Goal: Task Accomplishment & Management: Complete application form

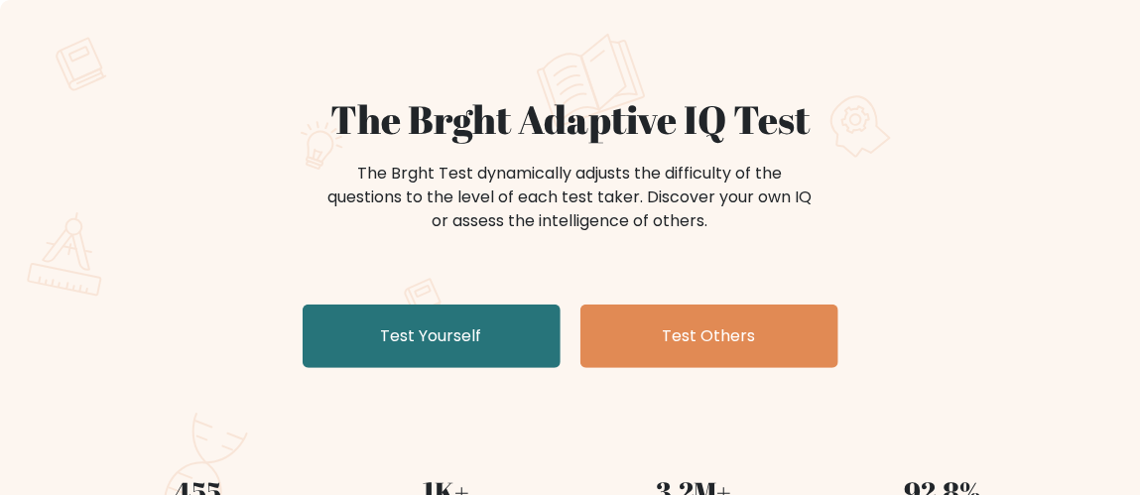
scroll to position [111, 0]
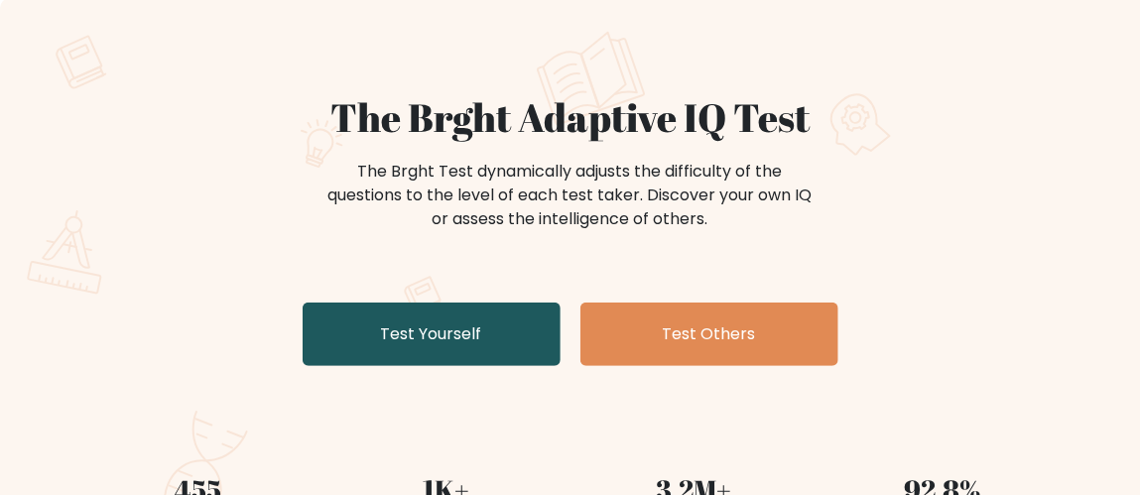
click at [443, 316] on link "Test Yourself" at bounding box center [432, 334] width 258 height 63
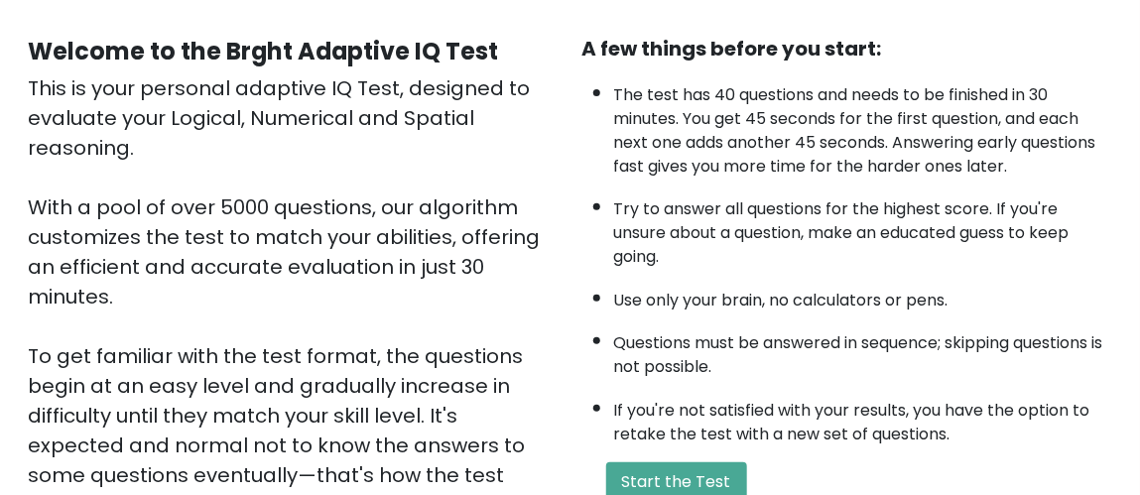
scroll to position [170, 0]
click at [678, 474] on button "Start the Test" at bounding box center [676, 483] width 141 height 40
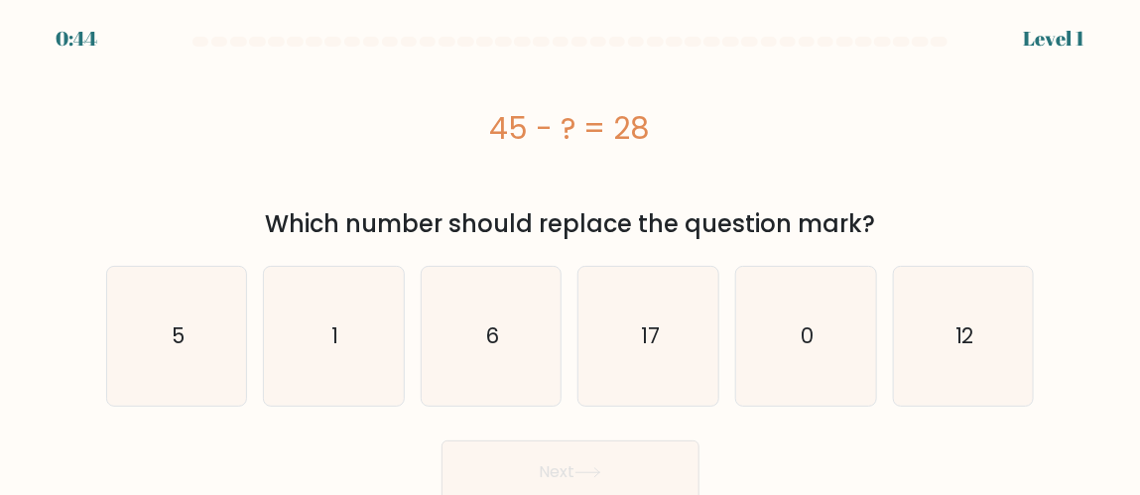
scroll to position [10, 0]
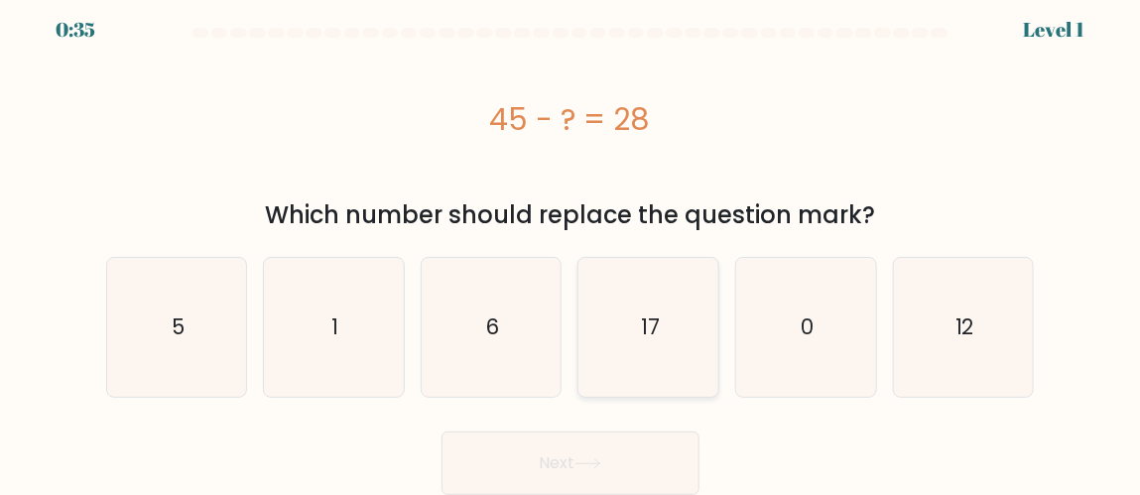
click at [669, 321] on icon "17" at bounding box center [648, 327] width 139 height 139
click at [571, 244] on input "d. 17" at bounding box center [570, 241] width 1 height 5
radio input "true"
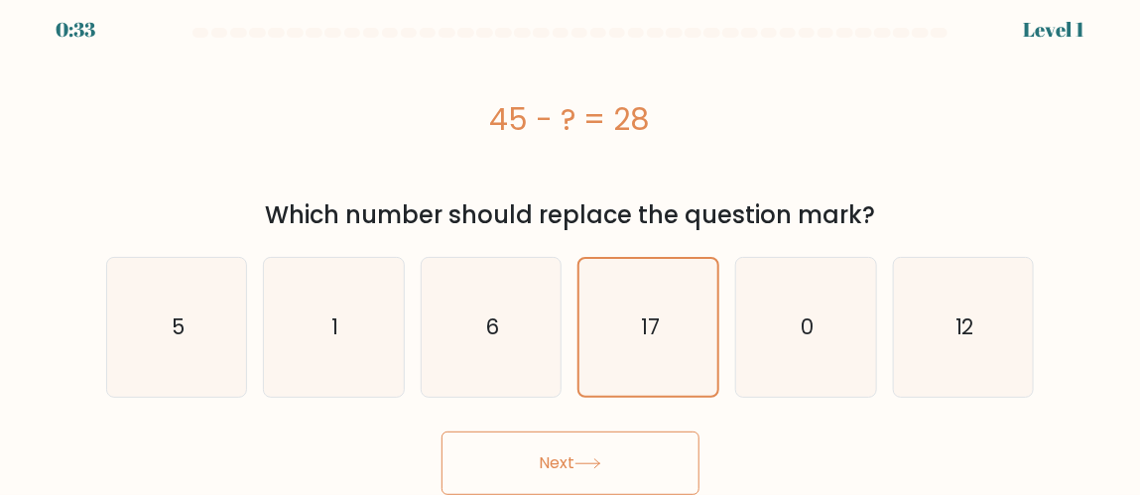
click at [559, 448] on button "Next" at bounding box center [571, 463] width 258 height 63
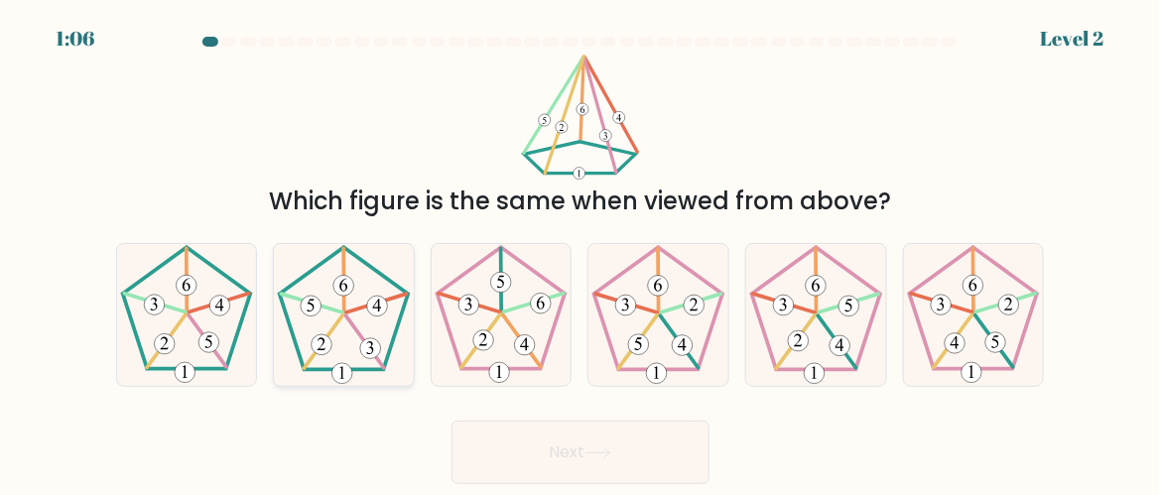
click at [320, 312] on icon at bounding box center [344, 315] width 140 height 140
click at [580, 253] on input "b." at bounding box center [580, 250] width 1 height 5
radio input "true"
click at [676, 425] on button "Next" at bounding box center [580, 452] width 258 height 63
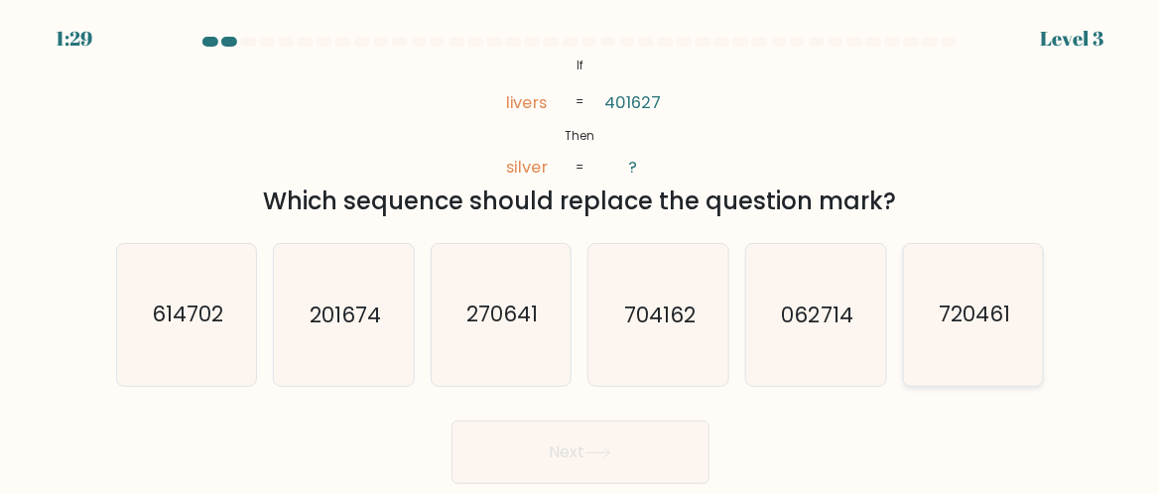
click at [975, 332] on icon "720461" at bounding box center [974, 315] width 140 height 140
click at [581, 253] on input "f. 720461" at bounding box center [580, 250] width 1 height 5
radio input "true"
click at [606, 446] on button "Next" at bounding box center [580, 452] width 258 height 63
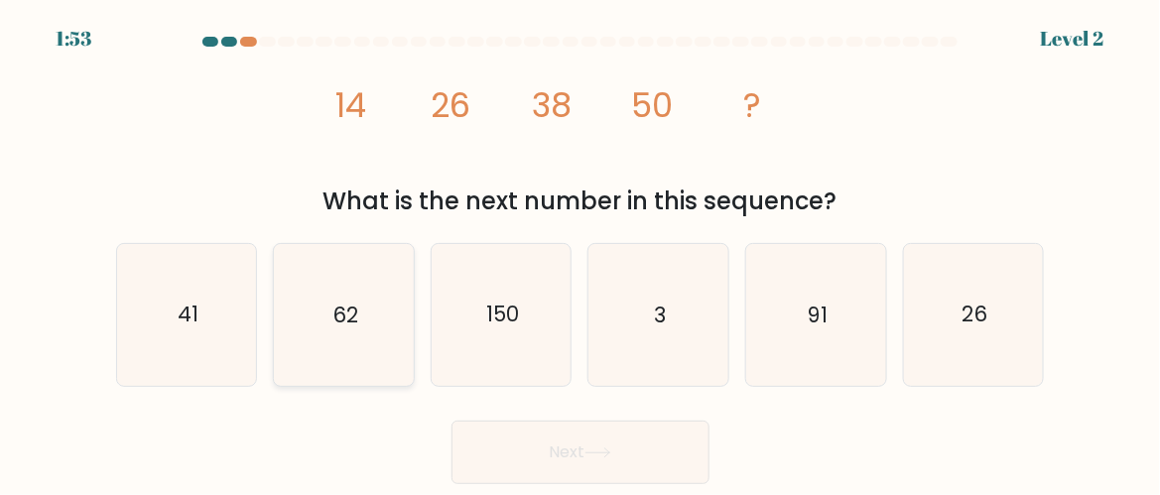
click at [353, 318] on text "62" at bounding box center [345, 315] width 26 height 29
click at [580, 253] on input "b. 62" at bounding box center [580, 250] width 1 height 5
radio input "true"
click at [626, 452] on button "Next" at bounding box center [580, 452] width 258 height 63
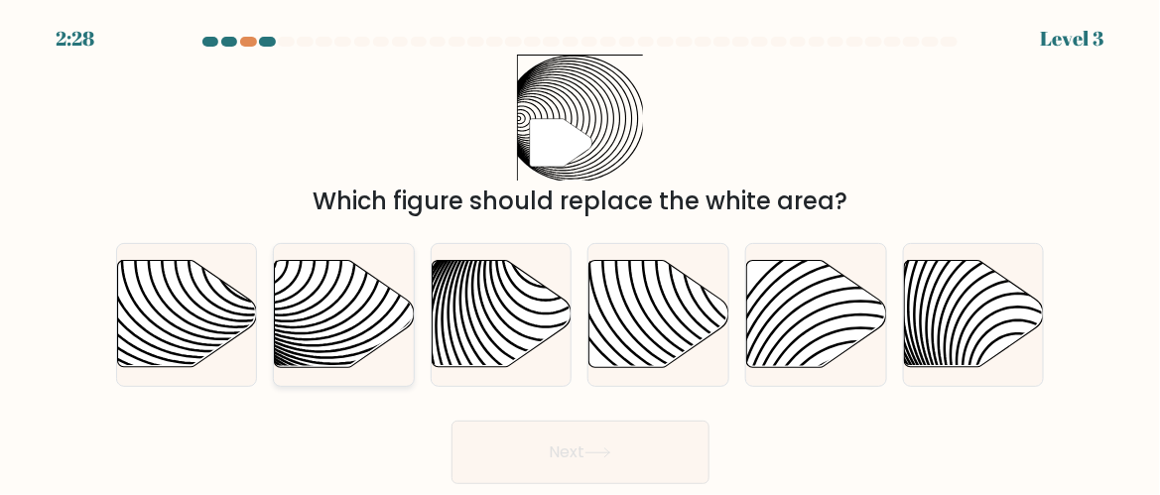
click at [345, 302] on icon at bounding box center [345, 314] width 140 height 107
click at [580, 253] on input "b." at bounding box center [580, 250] width 1 height 5
radio input "true"
click at [531, 455] on button "Next" at bounding box center [580, 452] width 258 height 63
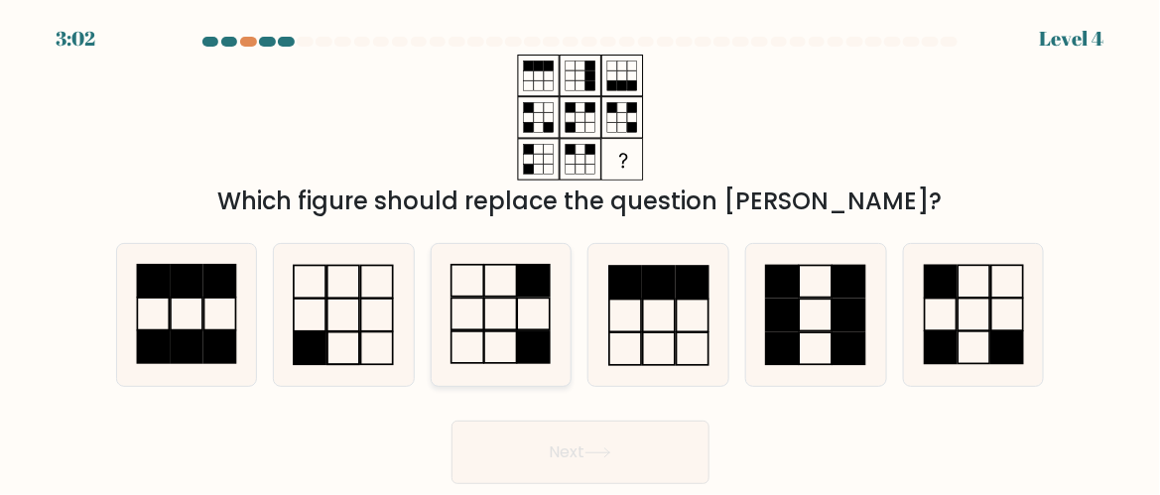
click at [479, 306] on icon at bounding box center [502, 315] width 140 height 140
click at [580, 253] on input "c." at bounding box center [580, 250] width 1 height 5
radio input "true"
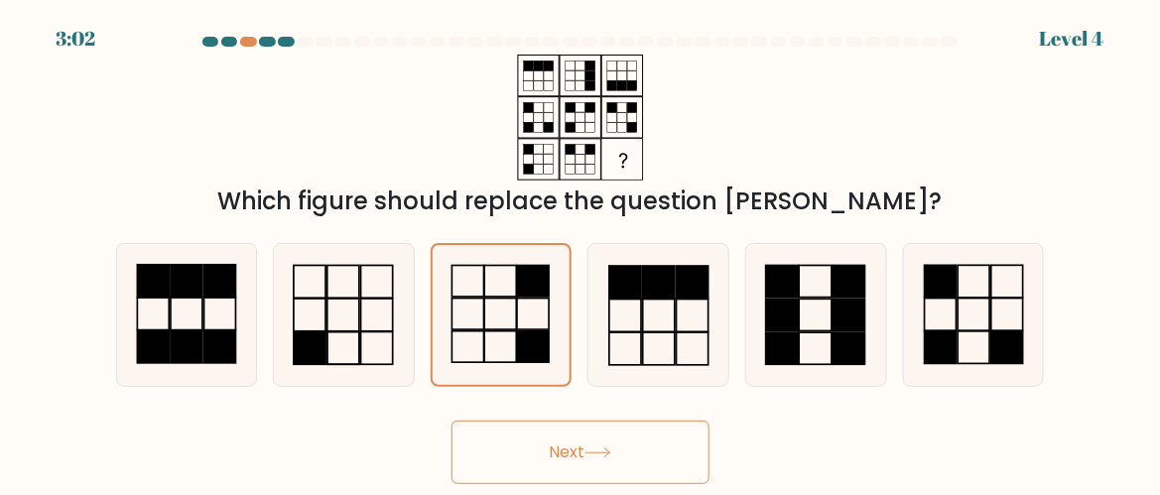
click at [578, 443] on button "Next" at bounding box center [580, 452] width 258 height 63
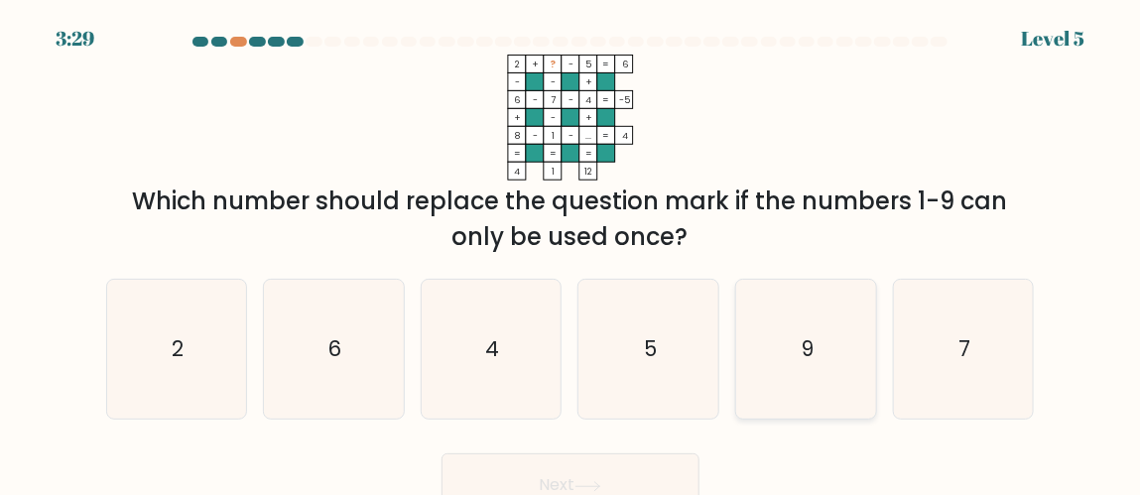
click at [784, 368] on icon "9" at bounding box center [805, 349] width 139 height 139
click at [571, 253] on input "e. 9" at bounding box center [570, 250] width 1 height 5
radio input "true"
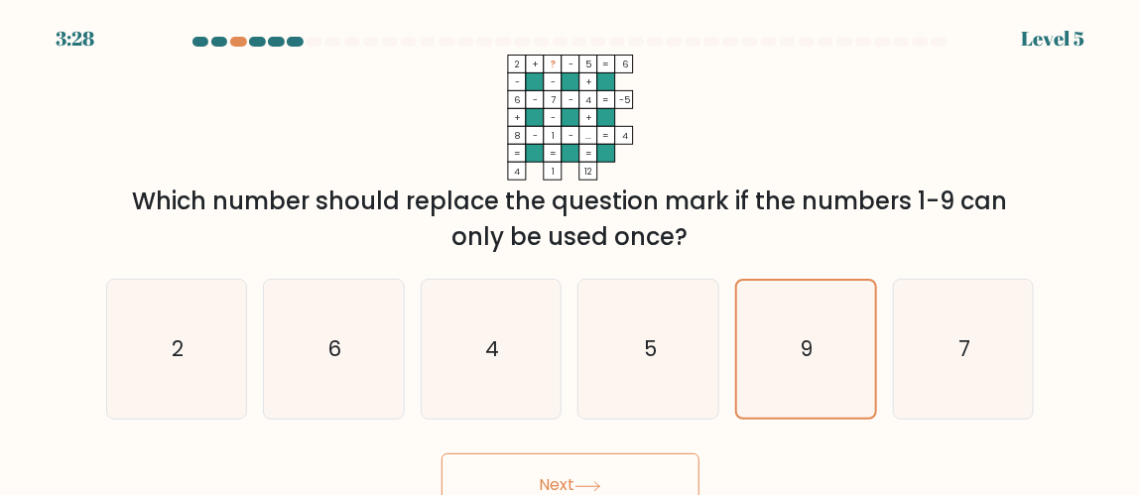
click at [586, 485] on icon at bounding box center [587, 486] width 27 height 11
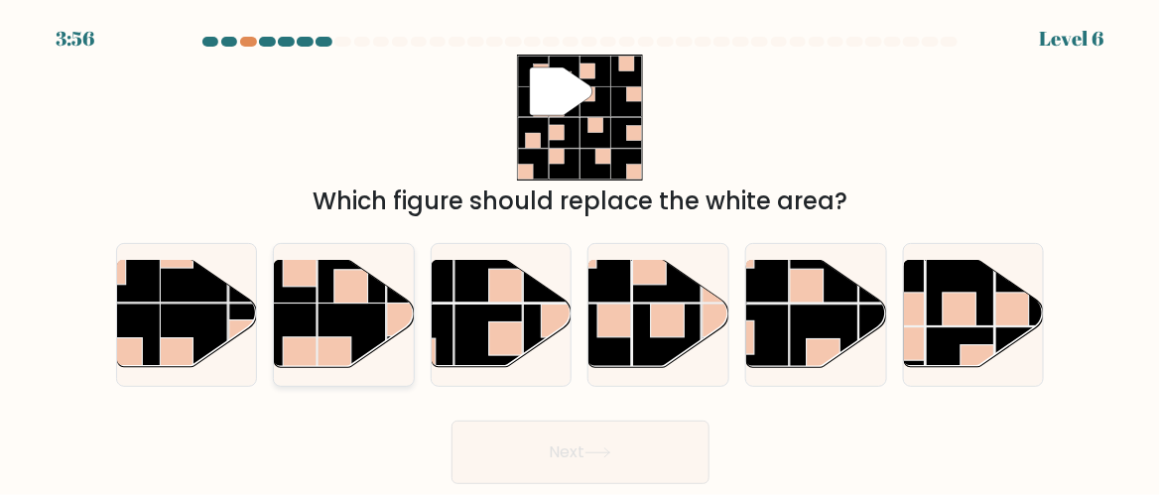
click at [357, 300] on rect at bounding box center [351, 287] width 34 height 34
click at [580, 253] on input "b." at bounding box center [580, 250] width 1 height 5
radio input "true"
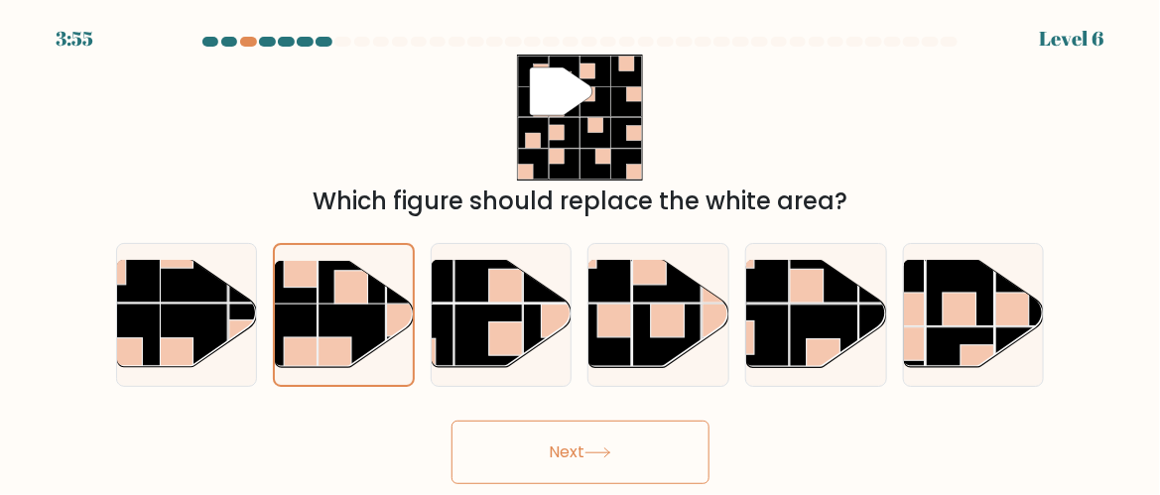
click at [600, 469] on button "Next" at bounding box center [580, 452] width 258 height 63
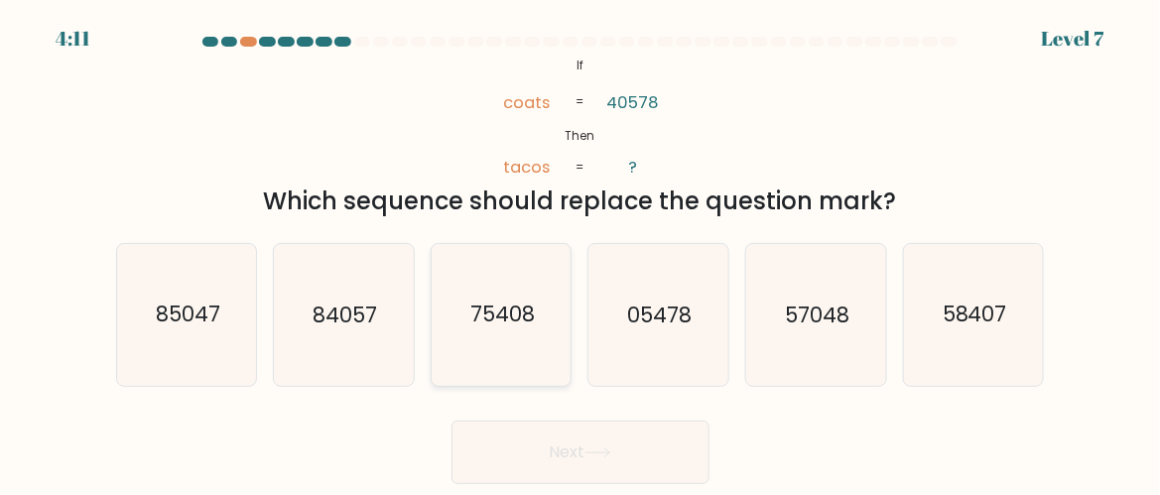
click at [517, 331] on icon "75408" at bounding box center [502, 315] width 140 height 140
click at [580, 253] on input "c. 75408" at bounding box center [580, 250] width 1 height 5
radio input "true"
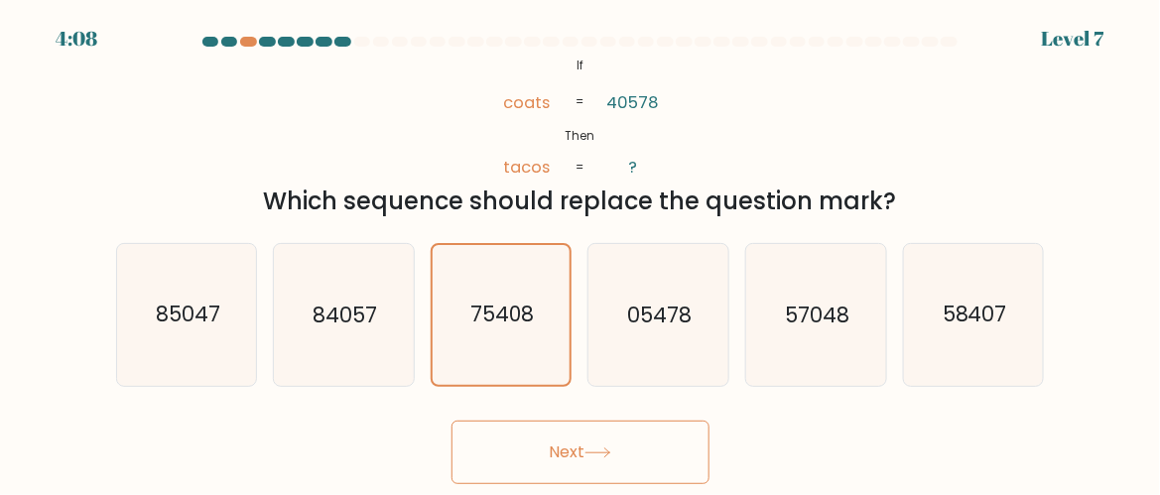
click at [588, 442] on button "Next" at bounding box center [580, 452] width 258 height 63
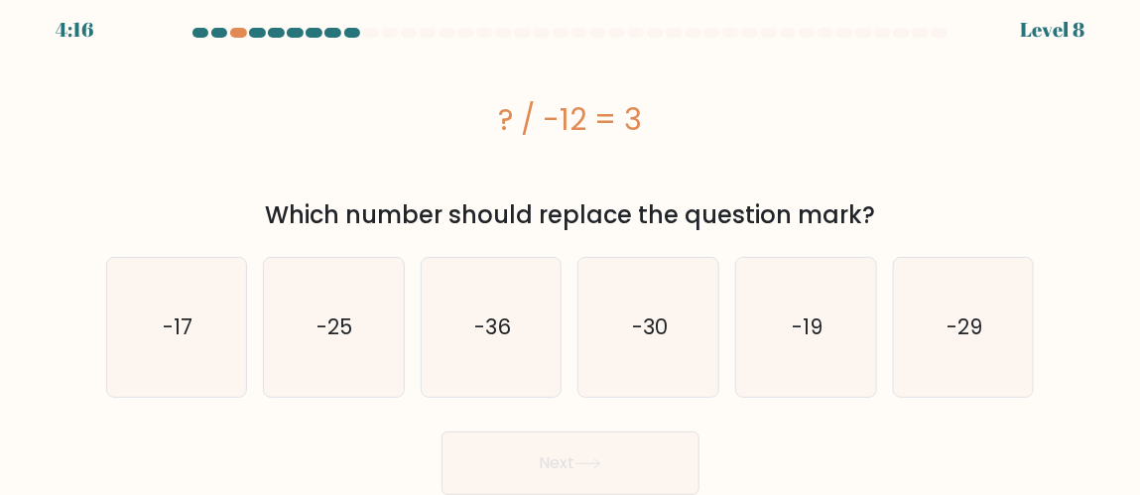
scroll to position [8, 0]
click at [680, 94] on div "? / -12 = 3" at bounding box center [570, 121] width 929 height 149
click at [221, 326] on icon "-17" at bounding box center [176, 328] width 139 height 139
click at [570, 245] on input "a. -17" at bounding box center [570, 242] width 1 height 5
radio input "true"
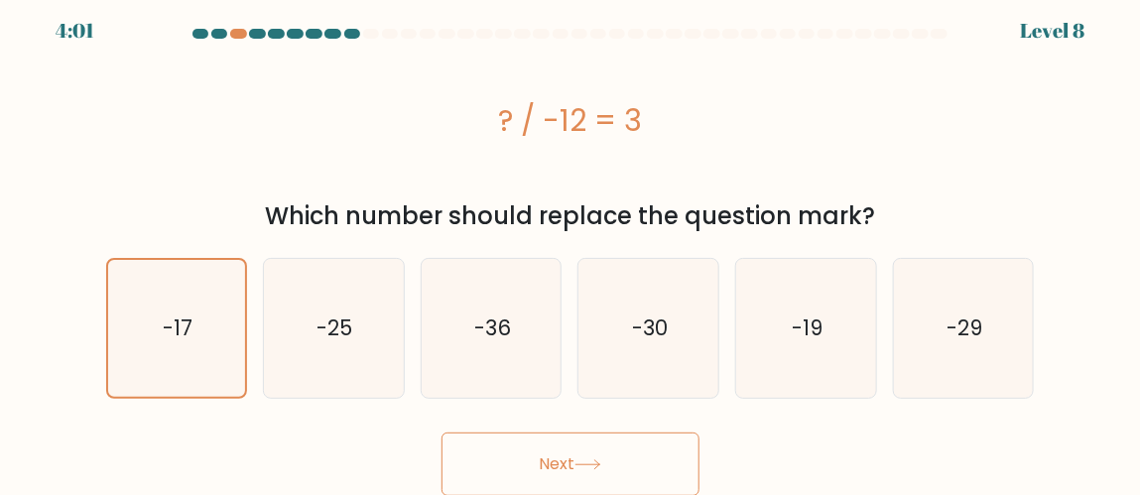
click at [613, 453] on button "Next" at bounding box center [571, 464] width 258 height 63
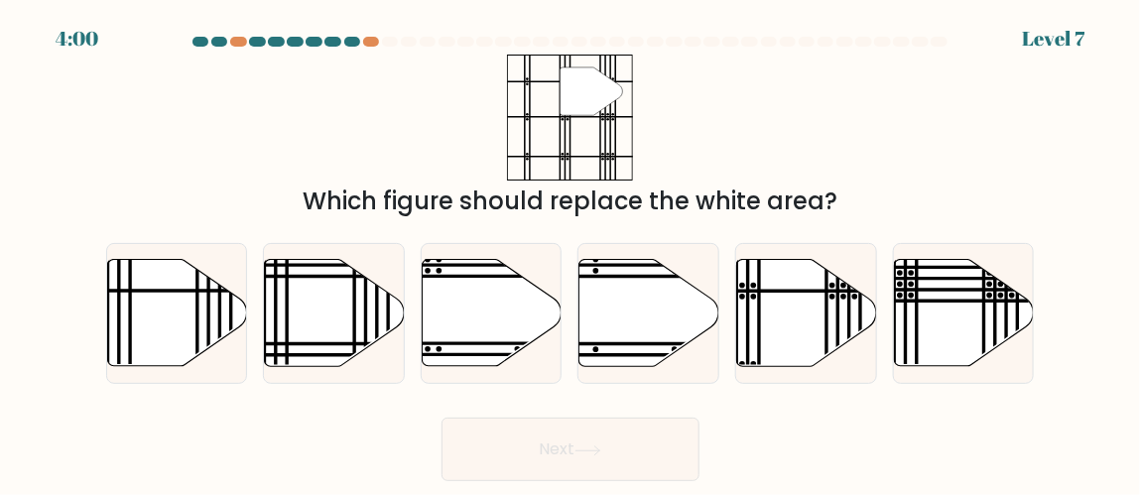
scroll to position [0, 0]
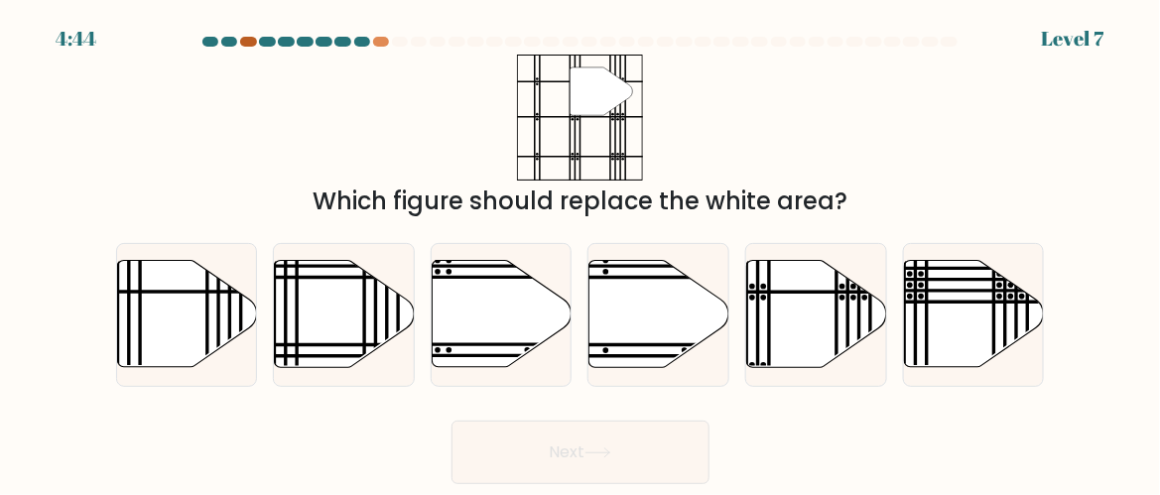
click at [250, 43] on div at bounding box center [248, 42] width 17 height 10
click at [827, 324] on icon at bounding box center [817, 314] width 140 height 107
click at [581, 253] on input "e." at bounding box center [580, 250] width 1 height 5
radio input "true"
click at [643, 436] on button "Next" at bounding box center [580, 452] width 258 height 63
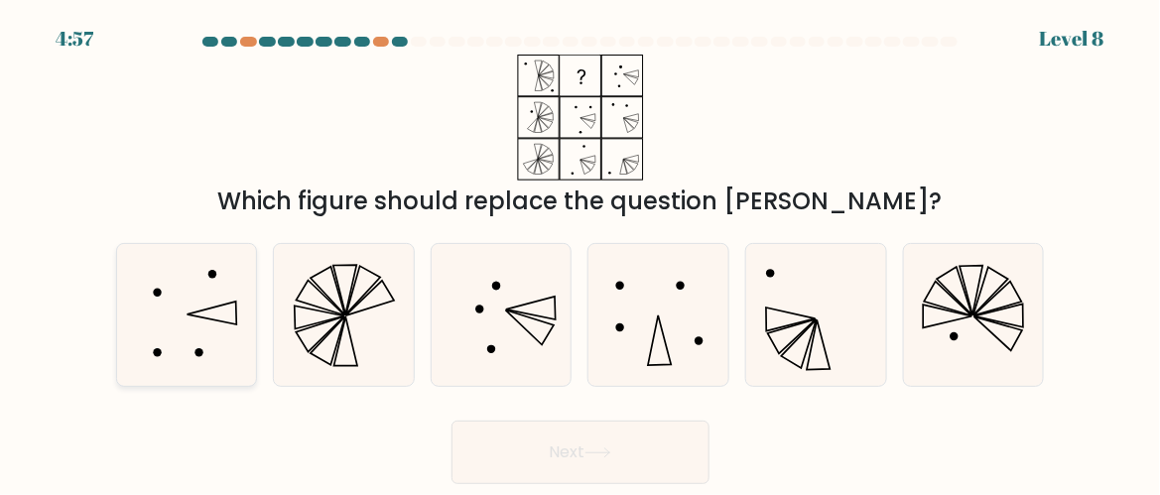
click at [230, 304] on icon at bounding box center [212, 313] width 50 height 23
click at [580, 253] on input "a." at bounding box center [580, 250] width 1 height 5
radio input "true"
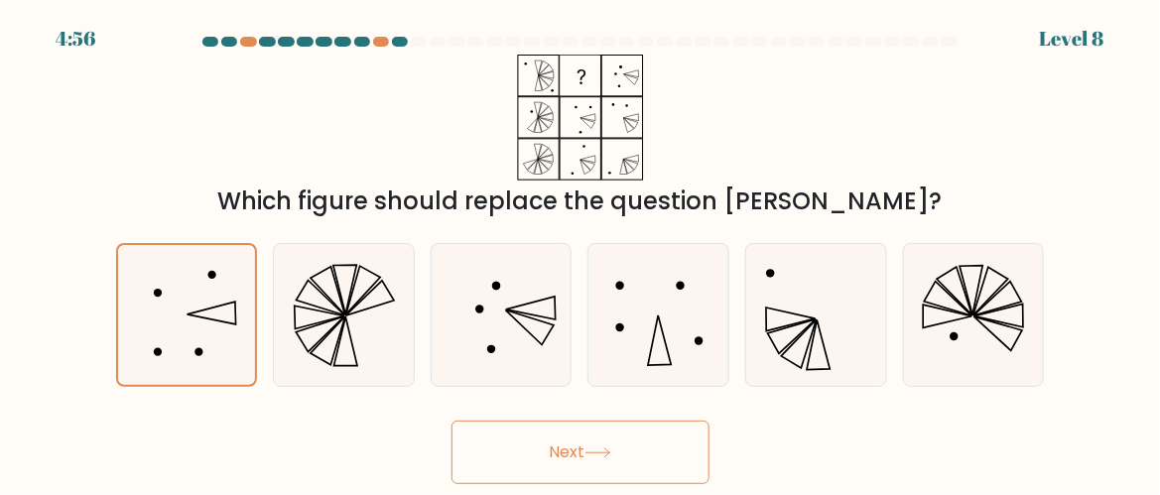
click at [636, 436] on button "Next" at bounding box center [580, 452] width 258 height 63
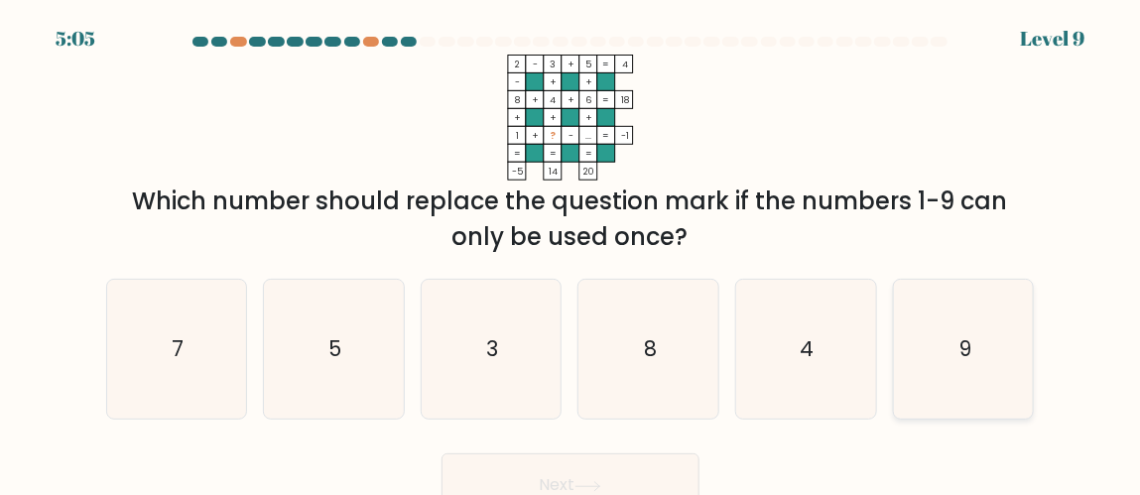
click at [960, 355] on text "9" at bounding box center [964, 348] width 13 height 29
click at [571, 253] on input "f. 9" at bounding box center [570, 250] width 1 height 5
radio input "true"
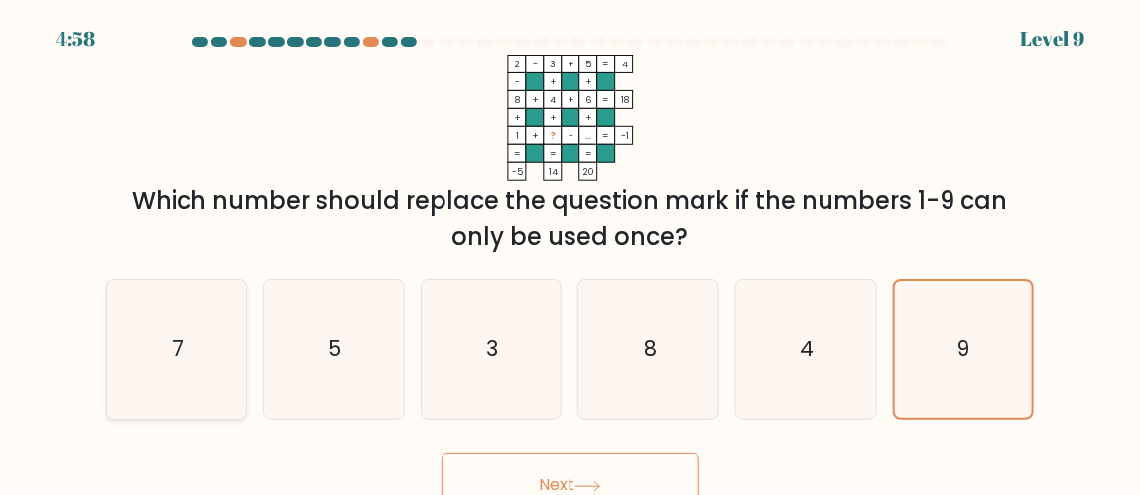
click at [197, 361] on icon "7" at bounding box center [176, 349] width 139 height 139
click at [570, 253] on input "a. 7" at bounding box center [570, 250] width 1 height 5
radio input "true"
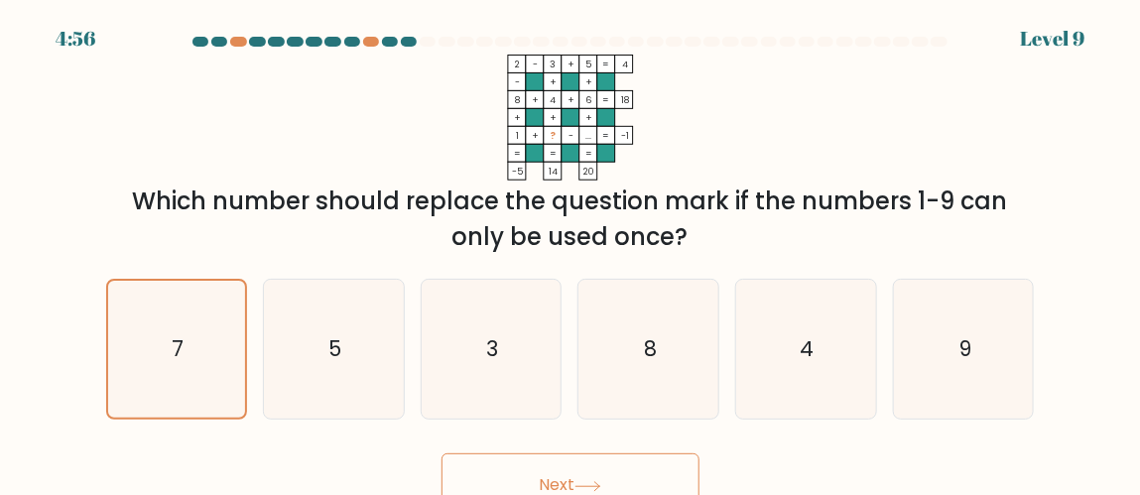
click at [616, 472] on button "Next" at bounding box center [571, 484] width 258 height 63
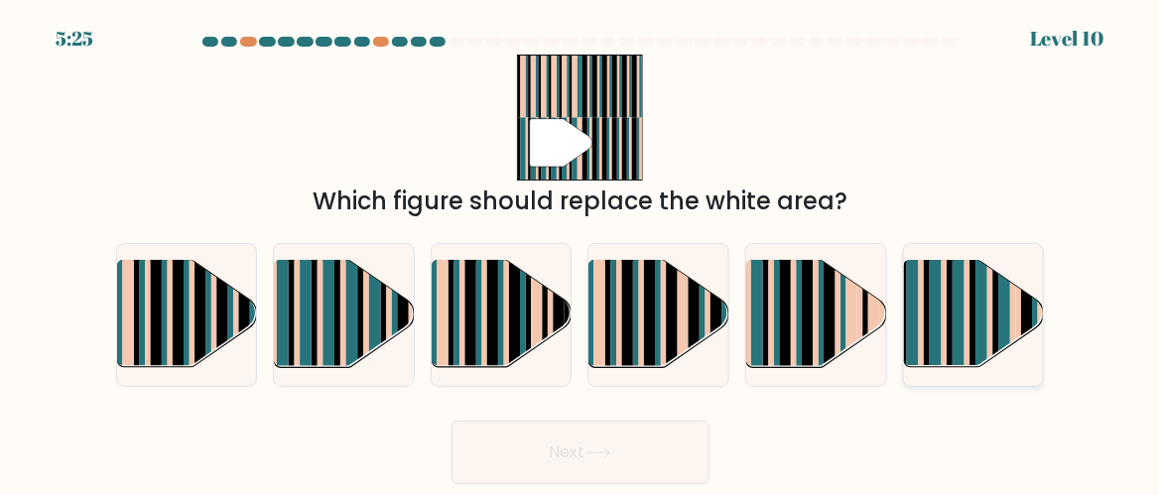
click at [960, 319] on rect at bounding box center [958, 327] width 12 height 138
click at [581, 253] on input "f." at bounding box center [580, 250] width 1 height 5
radio input "true"
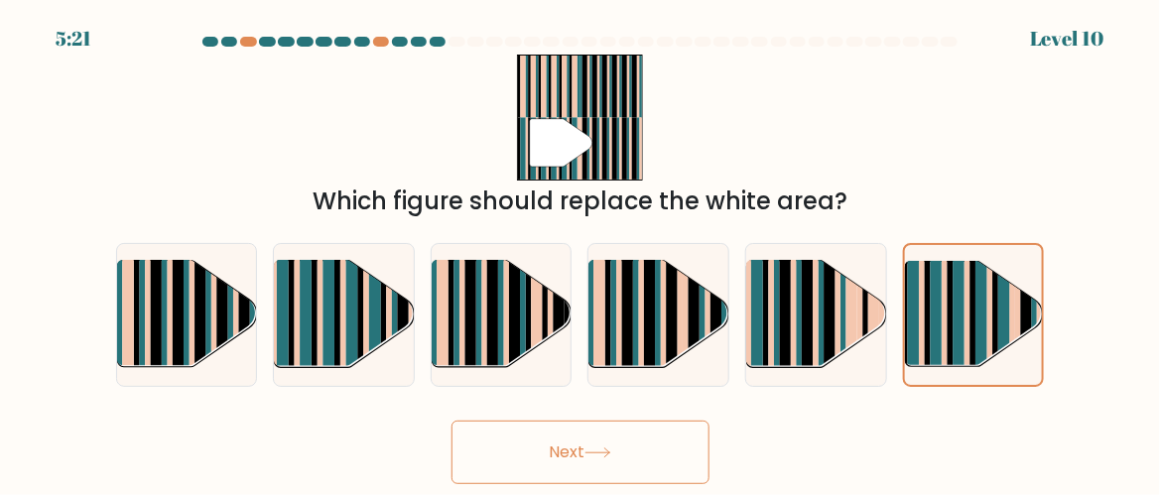
click at [602, 447] on icon at bounding box center [597, 452] width 27 height 11
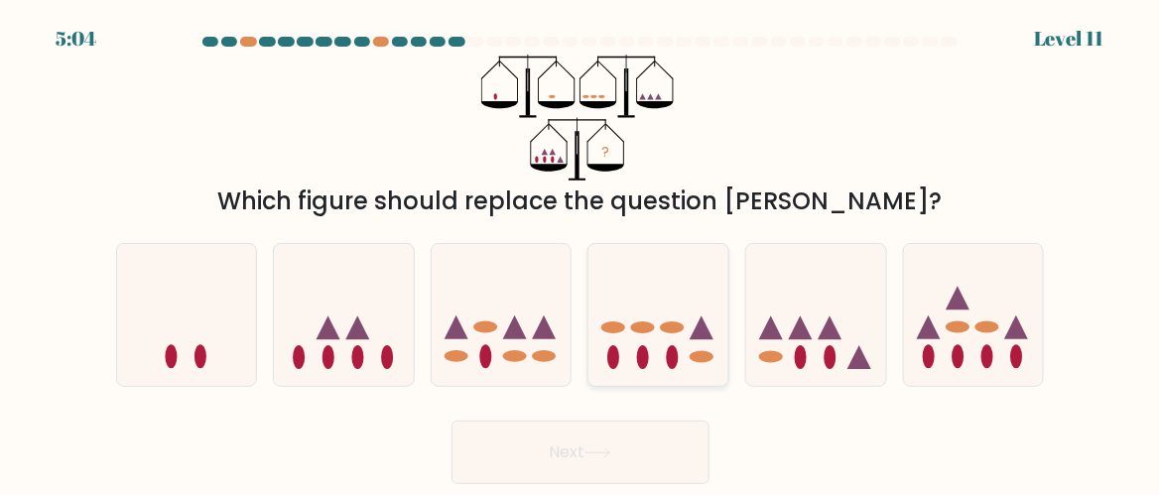
click at [626, 333] on icon at bounding box center [658, 315] width 140 height 116
click at [581, 253] on input "d." at bounding box center [580, 250] width 1 height 5
radio input "true"
click at [586, 416] on div "Next" at bounding box center [580, 447] width 952 height 73
click at [575, 446] on button "Next" at bounding box center [580, 452] width 258 height 63
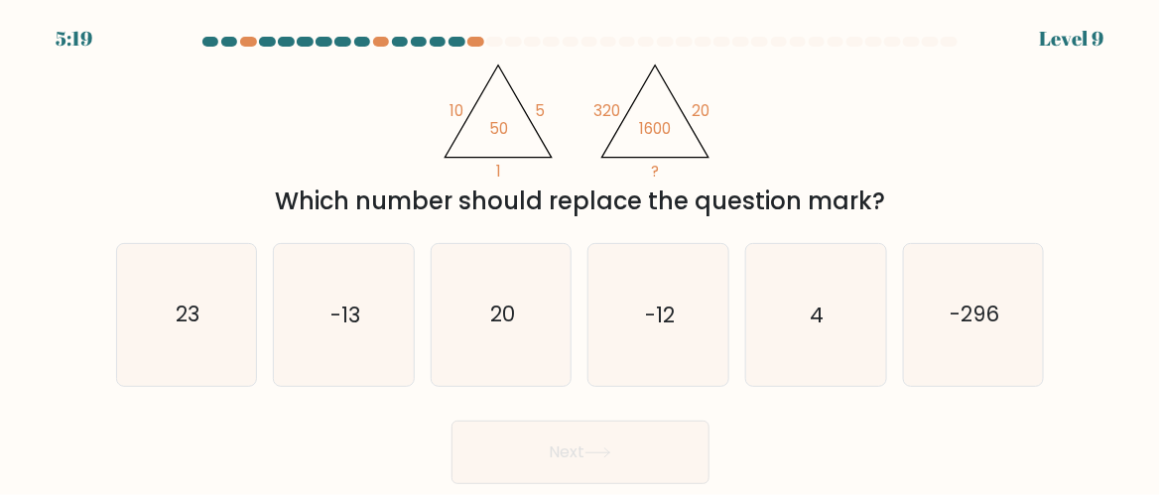
click at [1138, 314] on form at bounding box center [580, 260] width 1160 height 447
click at [782, 349] on icon "4" at bounding box center [816, 315] width 140 height 140
click at [581, 253] on input "e. 4" at bounding box center [580, 250] width 1 height 5
radio input "true"
click at [613, 442] on button "Next" at bounding box center [580, 452] width 258 height 63
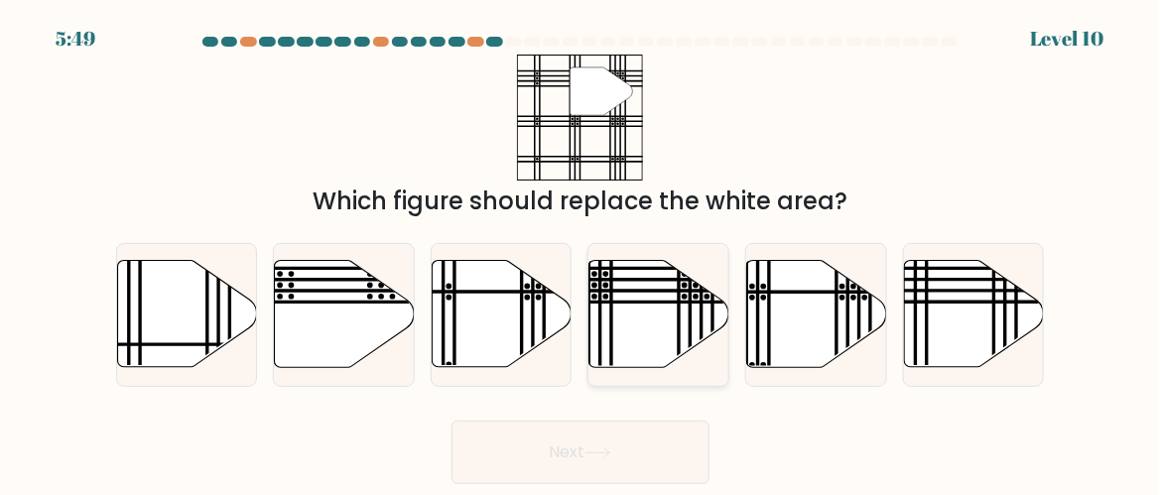
click at [694, 288] on icon at bounding box center [659, 314] width 140 height 107
click at [581, 253] on input "d." at bounding box center [580, 250] width 1 height 5
radio input "true"
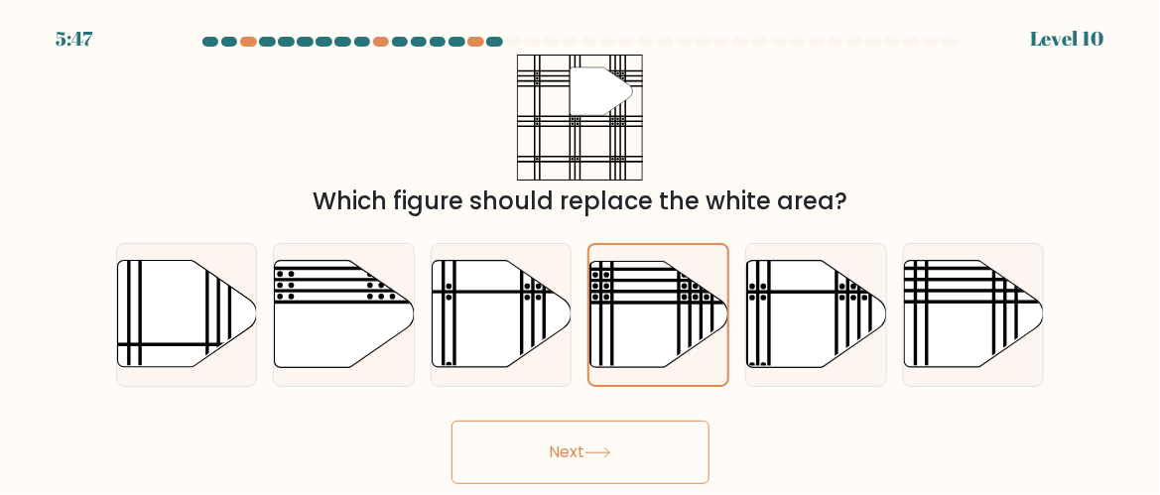
click at [631, 465] on button "Next" at bounding box center [580, 452] width 258 height 63
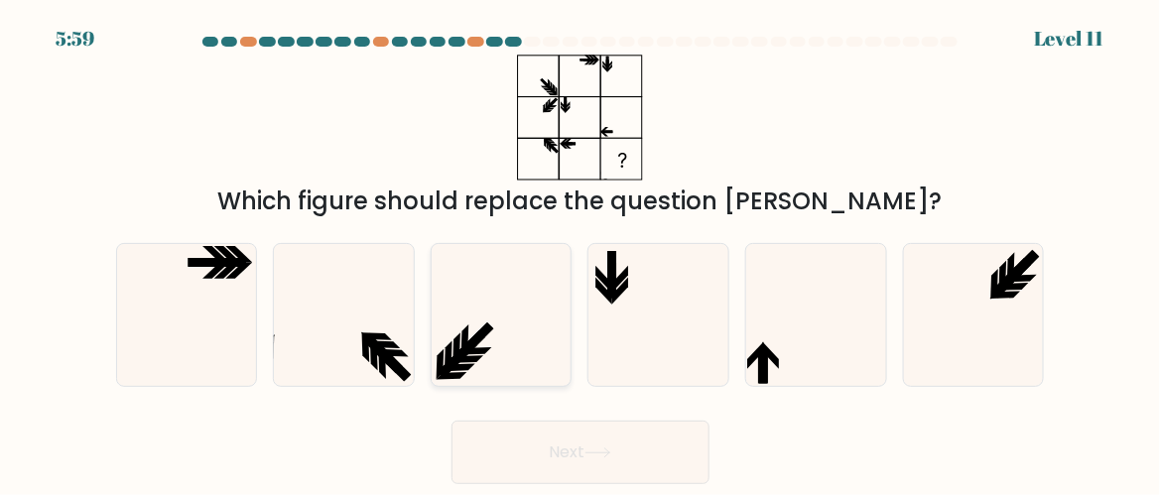
click at [520, 309] on icon at bounding box center [502, 315] width 140 height 140
click at [580, 253] on input "c." at bounding box center [580, 250] width 1 height 5
radio input "true"
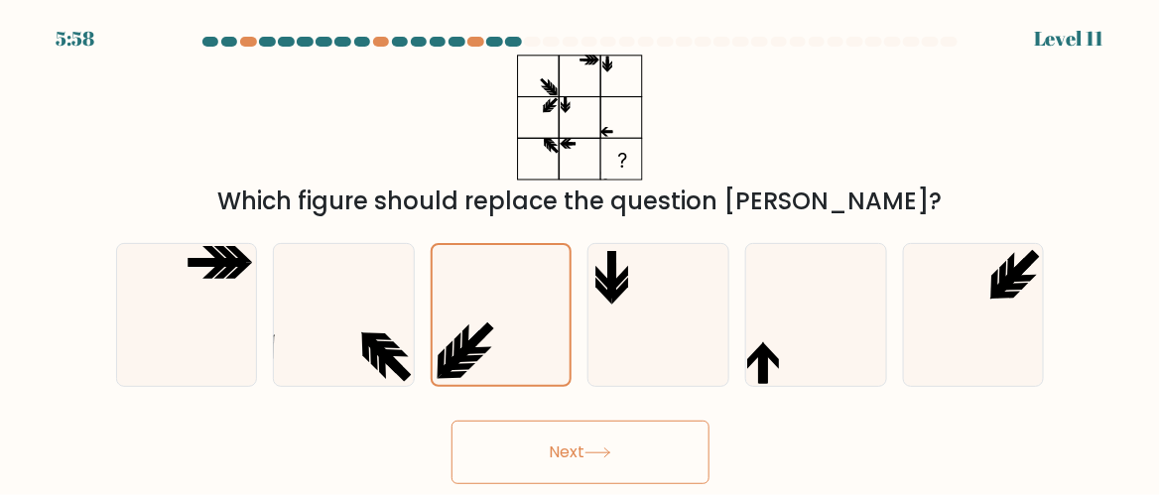
click at [609, 448] on icon at bounding box center [597, 452] width 24 height 9
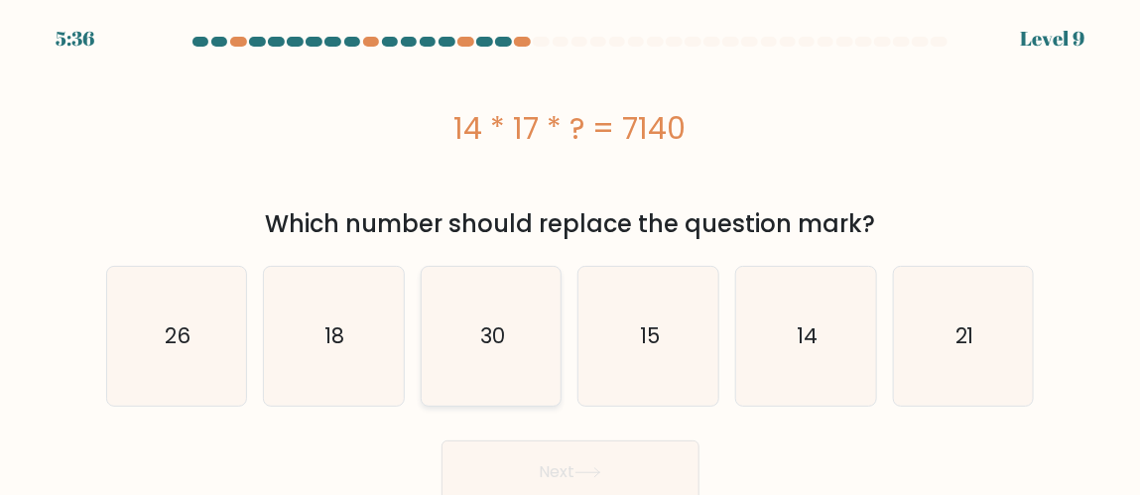
click at [510, 297] on icon "30" at bounding box center [491, 336] width 139 height 139
click at [570, 253] on input "c. 30" at bounding box center [570, 250] width 1 height 5
radio input "true"
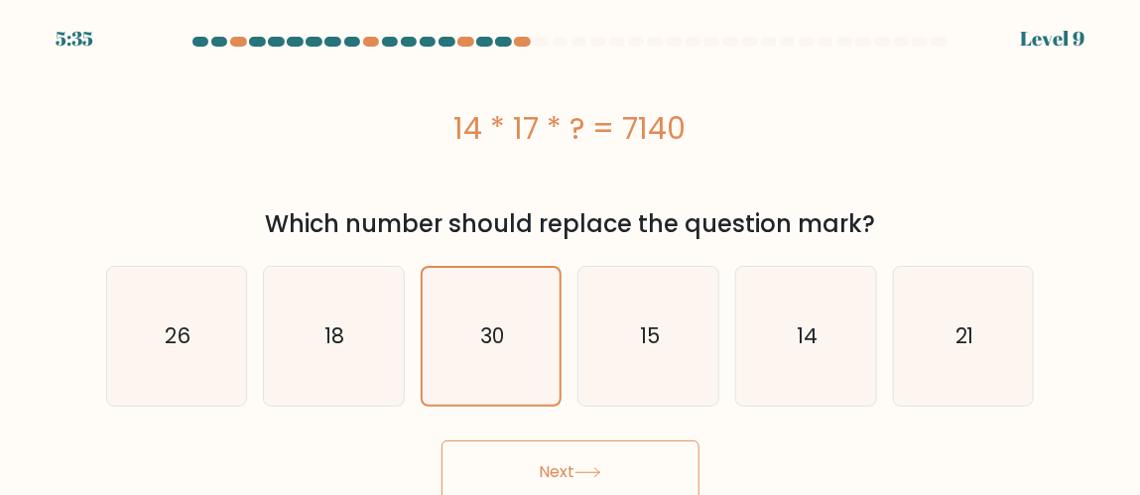
click at [575, 451] on button "Next" at bounding box center [571, 472] width 258 height 63
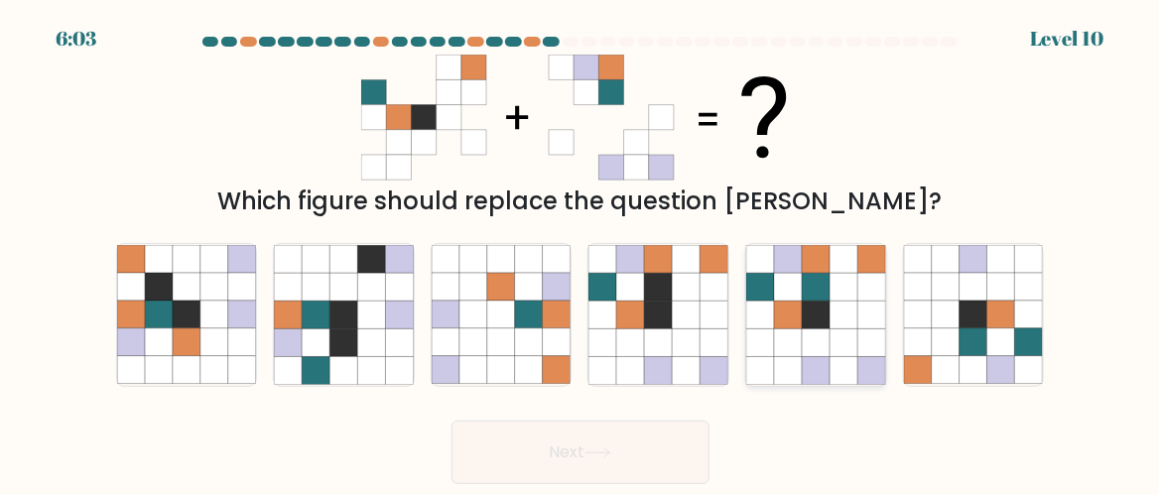
click at [762, 302] on icon at bounding box center [760, 315] width 28 height 28
click at [581, 253] on input "e." at bounding box center [580, 250] width 1 height 5
radio input "true"
click at [603, 431] on button "Next" at bounding box center [580, 452] width 258 height 63
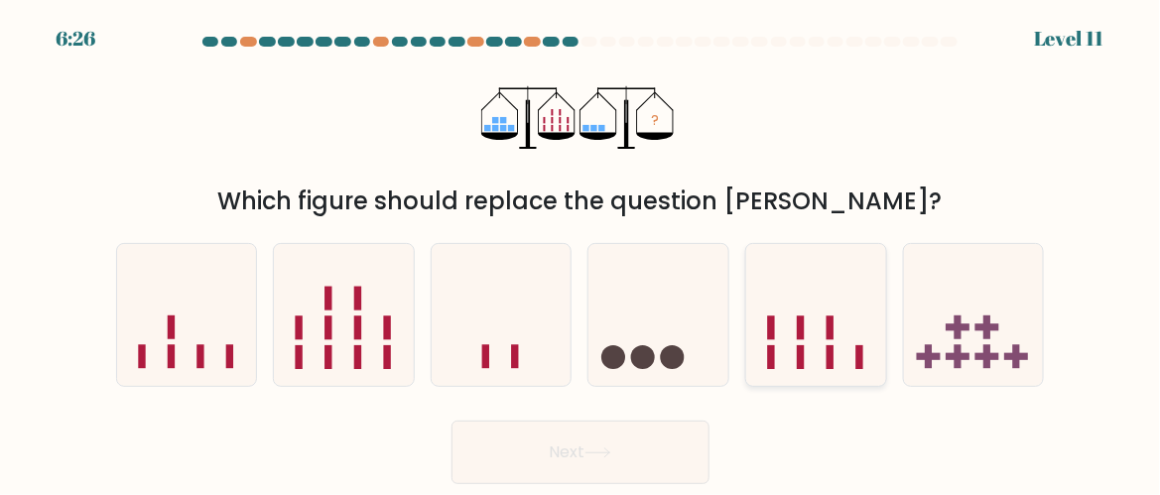
click at [832, 310] on icon at bounding box center [816, 315] width 140 height 116
click at [581, 253] on input "e." at bounding box center [580, 250] width 1 height 5
radio input "true"
click at [524, 430] on button "Next" at bounding box center [580, 452] width 258 height 63
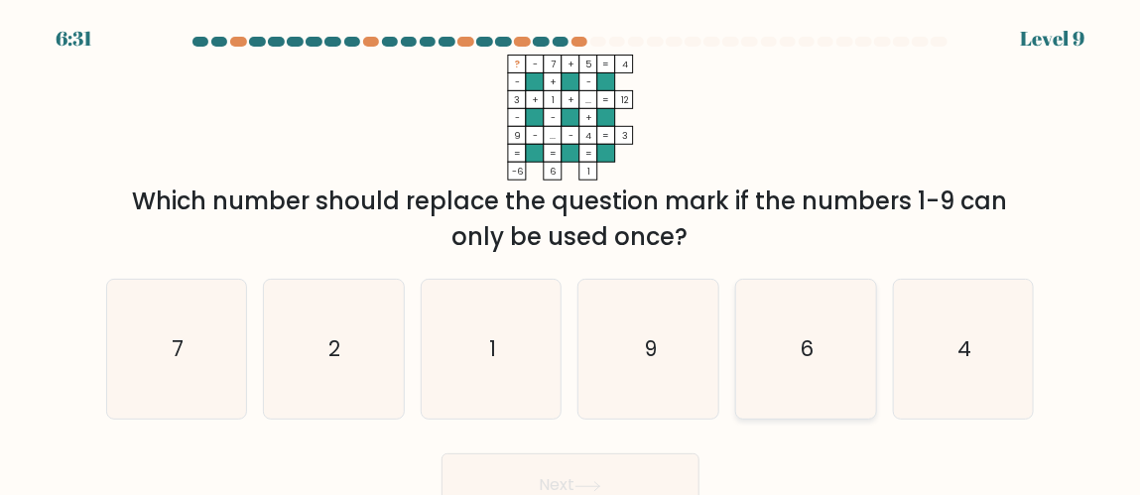
click at [775, 344] on icon "6" at bounding box center [805, 349] width 139 height 139
click at [571, 253] on input "e. 6" at bounding box center [570, 250] width 1 height 5
radio input "true"
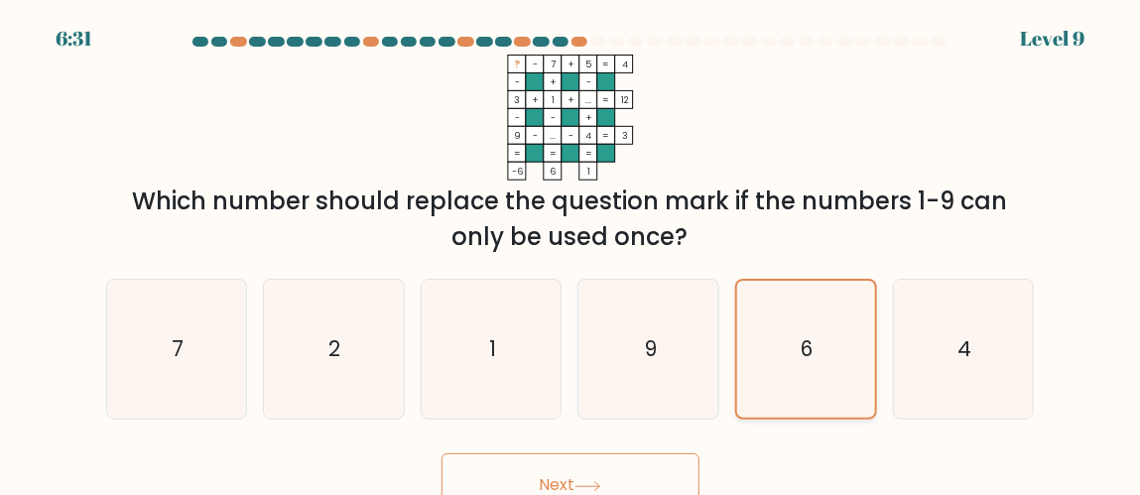
scroll to position [23, 0]
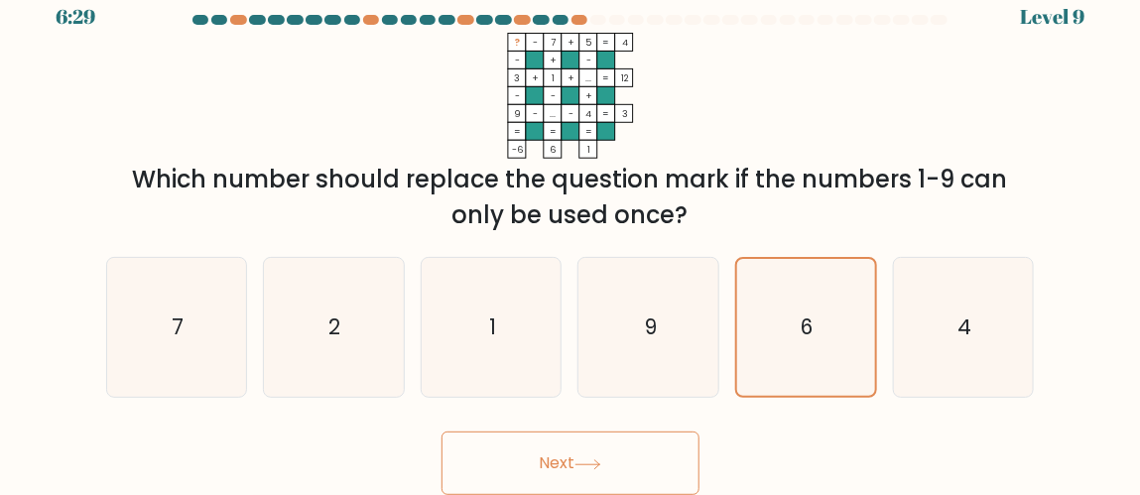
click at [597, 446] on button "Next" at bounding box center [571, 463] width 258 height 63
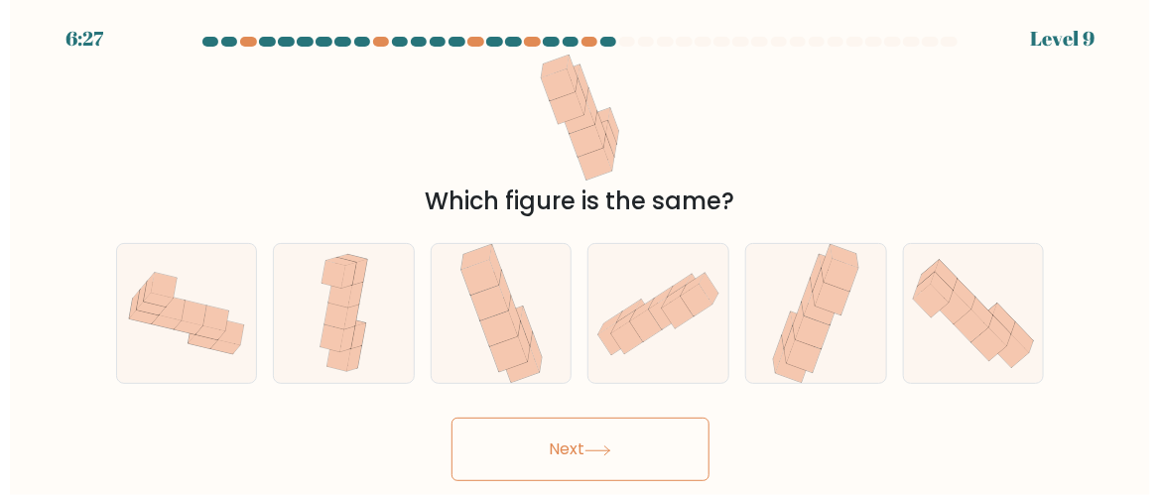
scroll to position [0, 0]
click at [117, 361] on icon at bounding box center [187, 314] width 140 height 105
click at [580, 253] on input "a." at bounding box center [580, 250] width 1 height 5
radio input "true"
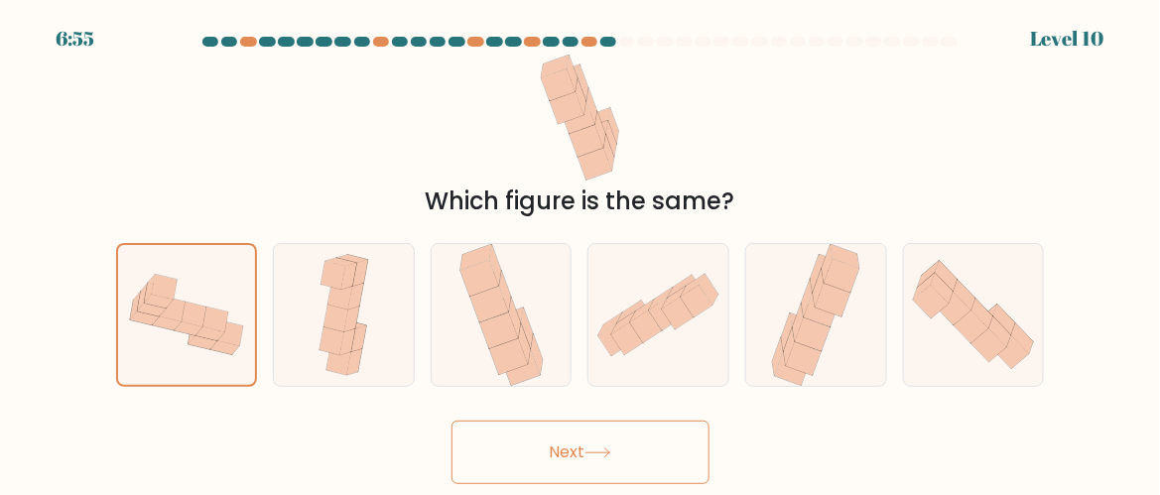
click at [488, 449] on button "Next" at bounding box center [580, 452] width 258 height 63
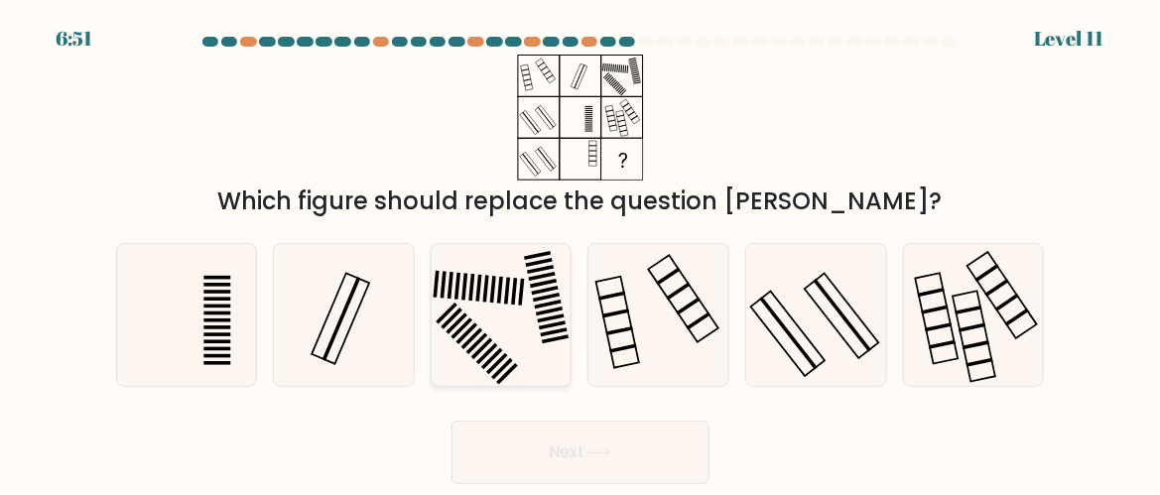
click at [464, 335] on rect at bounding box center [467, 334] width 22 height 22
click at [580, 253] on input "c." at bounding box center [580, 250] width 1 height 5
radio input "true"
click at [566, 461] on button "Next" at bounding box center [580, 452] width 258 height 63
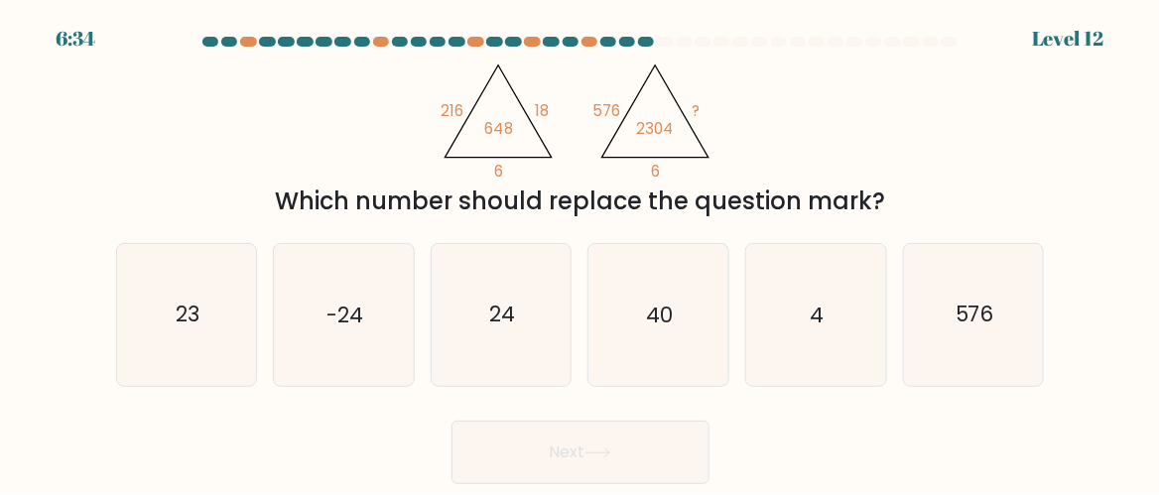
click at [736, 133] on div "@import url('[URL][DOMAIN_NAME]); 216 18 6 648 @import url('[URL][DOMAIN_NAME])…" at bounding box center [580, 137] width 952 height 165
click at [741, 109] on div "@import url('[URL][DOMAIN_NAME]); 216 18 6 648 @import url('[URL][DOMAIN_NAME])…" at bounding box center [580, 137] width 952 height 165
click at [687, 161] on icon "@import url('[URL][DOMAIN_NAME]); 216 18 6 648 @import url('[URL][DOMAIN_NAME])…" at bounding box center [580, 118] width 289 height 126
click at [448, 323] on icon "24" at bounding box center [502, 315] width 140 height 140
click at [580, 253] on input "c. 24" at bounding box center [580, 250] width 1 height 5
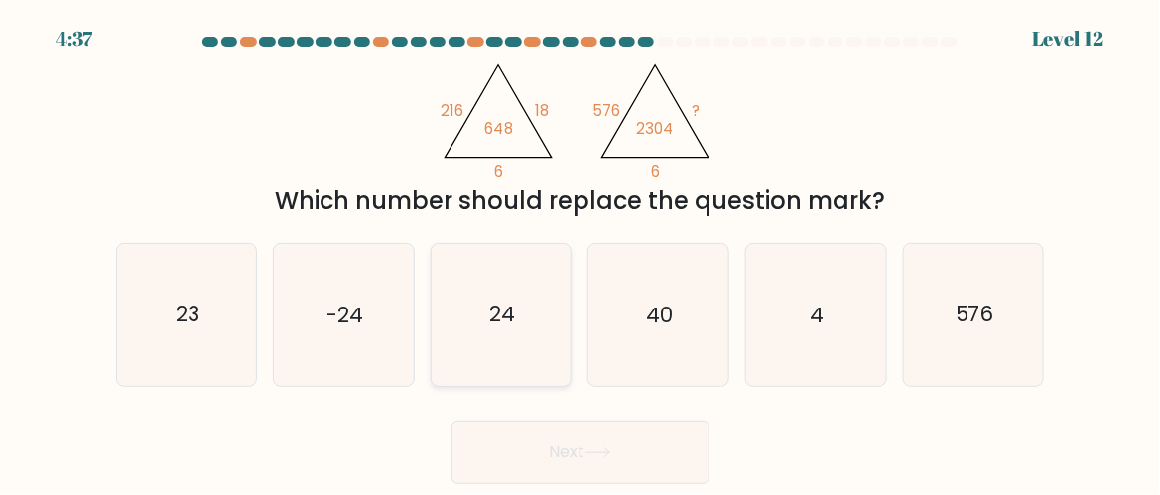
radio input "true"
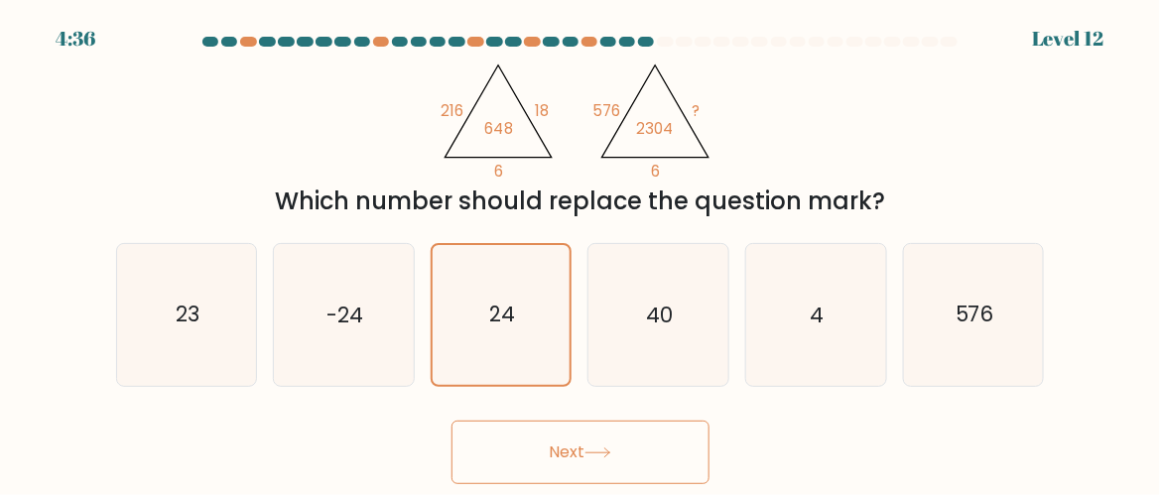
click at [551, 437] on button "Next" at bounding box center [580, 452] width 258 height 63
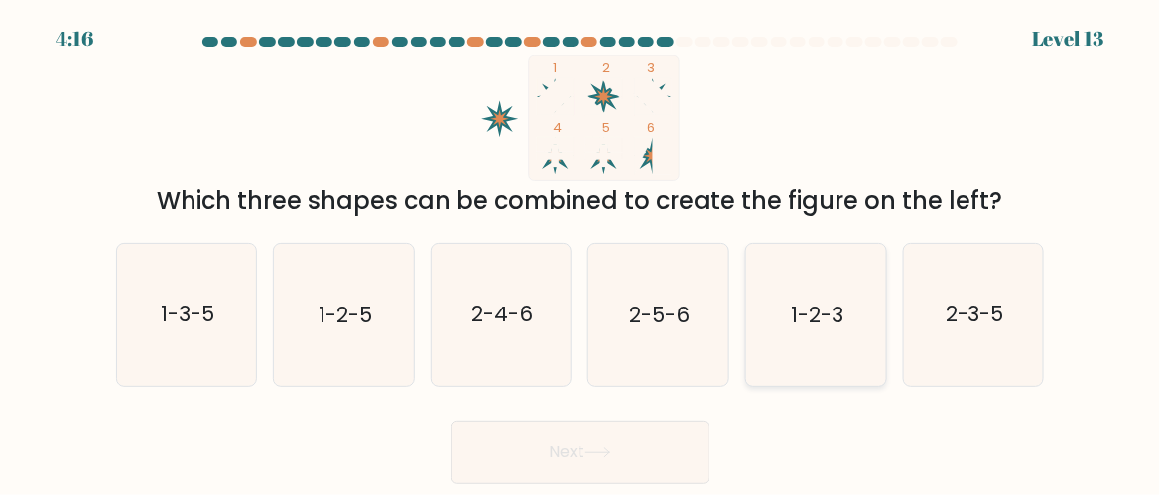
click at [810, 307] on text "1-2-3" at bounding box center [817, 315] width 53 height 29
click at [581, 253] on input "e. 1-2-3" at bounding box center [580, 250] width 1 height 5
radio input "true"
click at [635, 460] on button "Next" at bounding box center [580, 452] width 258 height 63
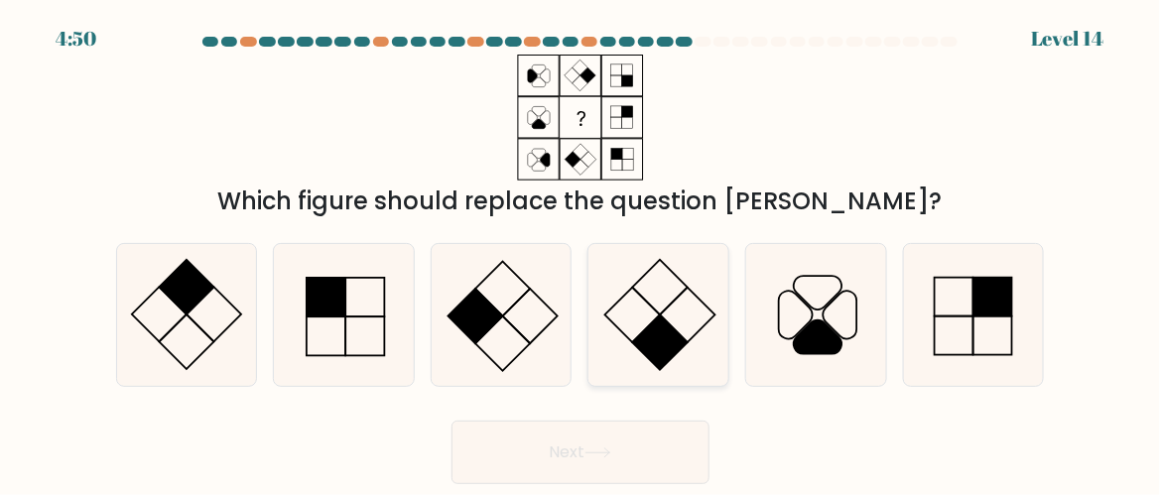
click at [644, 327] on icon at bounding box center [658, 315] width 140 height 140
click at [581, 253] on input "d." at bounding box center [580, 250] width 1 height 5
radio input "true"
click at [611, 430] on button "Next" at bounding box center [580, 452] width 258 height 63
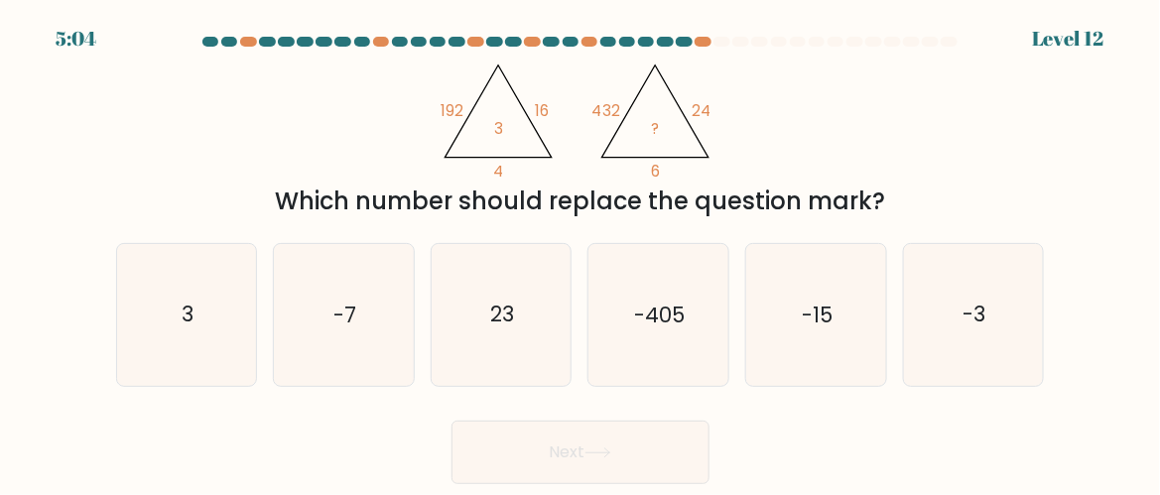
click at [1122, 396] on form at bounding box center [580, 260] width 1160 height 447
click at [198, 358] on icon "3" at bounding box center [187, 315] width 140 height 140
click at [580, 253] on input "a. 3" at bounding box center [580, 250] width 1 height 5
radio input "true"
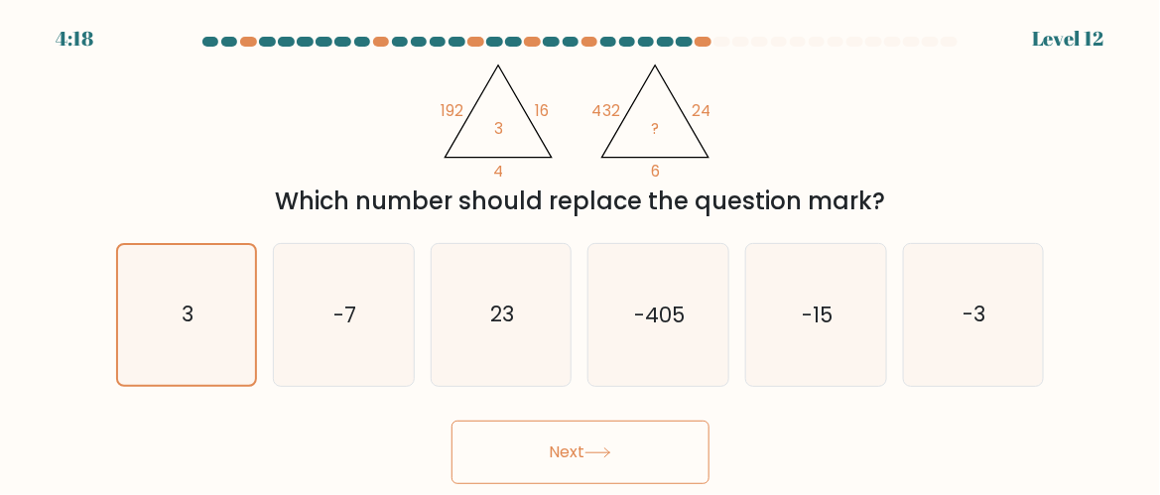
click at [515, 451] on button "Next" at bounding box center [580, 452] width 258 height 63
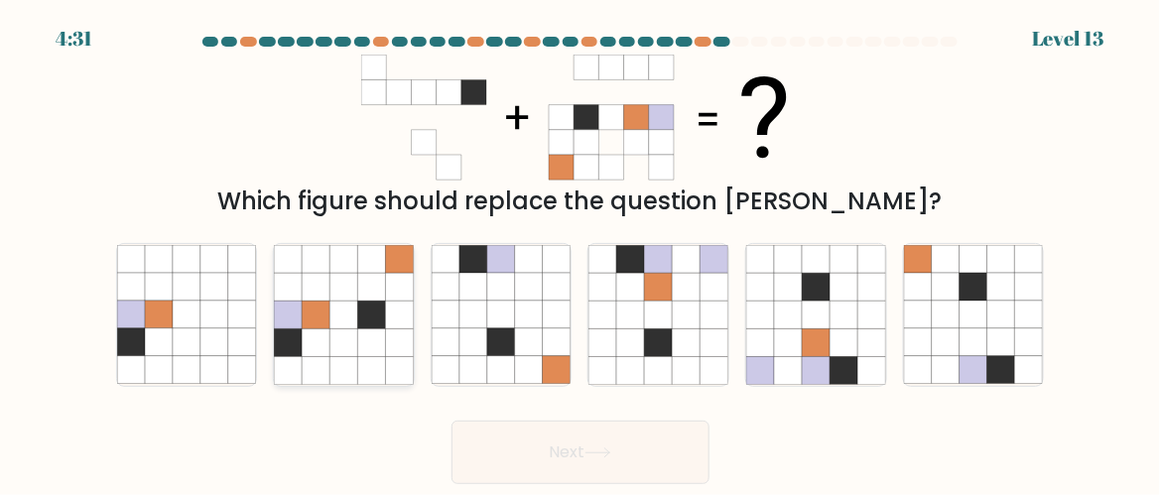
click at [368, 326] on icon at bounding box center [371, 315] width 28 height 28
click at [580, 253] on input "b." at bounding box center [580, 250] width 1 height 5
radio input "true"
click at [505, 444] on button "Next" at bounding box center [580, 452] width 258 height 63
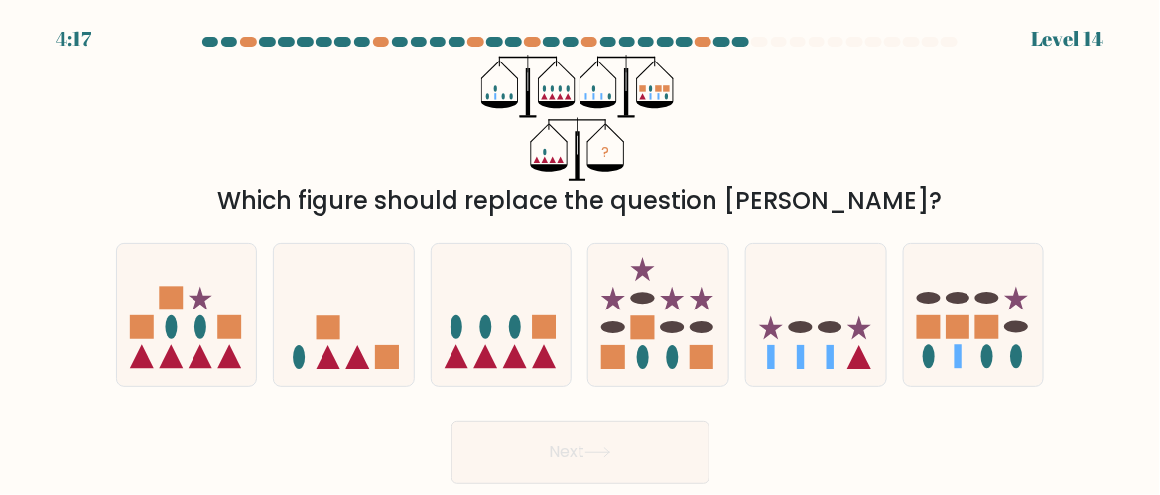
click at [505, 444] on button "Next" at bounding box center [580, 452] width 258 height 63
click at [836, 52] on div at bounding box center [580, 46] width 952 height 18
